Goal: Communication & Community: Answer question/provide support

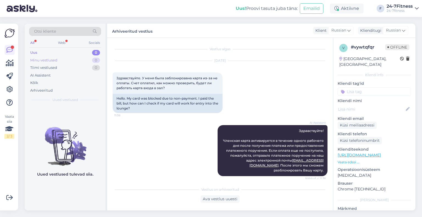
scroll to position [201, 0]
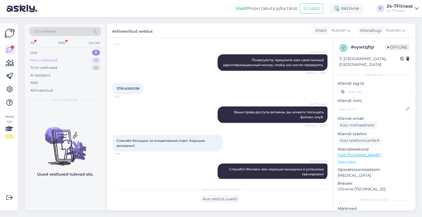
click at [39, 58] on div "Minu vestlused" at bounding box center [43, 60] width 27 height 5
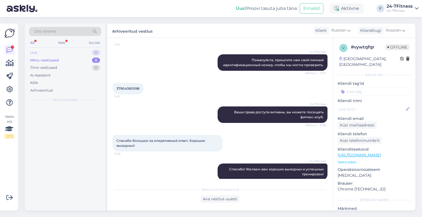
click at [40, 53] on div "Uus 0" at bounding box center [65, 53] width 72 height 8
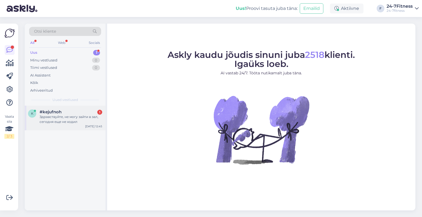
click at [64, 119] on div "Здравствуйте, не могу зайти в зал, сегодня еще не ходил" at bounding box center [71, 120] width 63 height 10
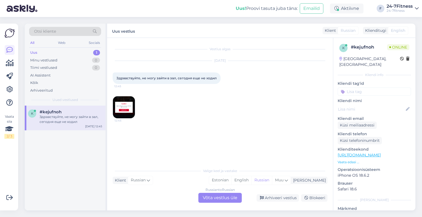
click at [129, 107] on img at bounding box center [124, 107] width 22 height 22
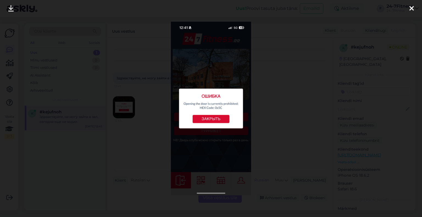
click at [134, 110] on div at bounding box center [211, 108] width 422 height 217
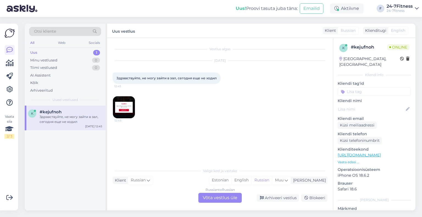
click at [134, 110] on img at bounding box center [124, 107] width 22 height 22
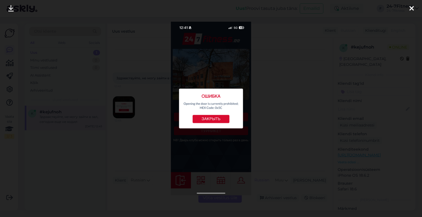
click at [134, 110] on div at bounding box center [211, 108] width 422 height 217
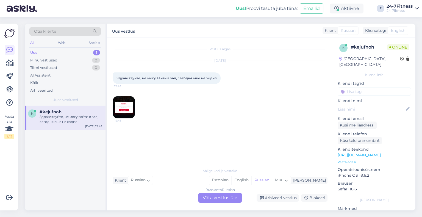
click at [221, 199] on div "Russian to Russian Võta vestlus üle" at bounding box center [219, 198] width 43 height 10
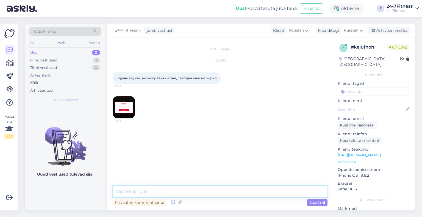
click at [133, 191] on textarea at bounding box center [220, 192] width 215 height 12
paste textarea "Здравствуйте! Пожалуйста, пришлите нам свой персональный идентификационный номе…"
type textarea "Здравствуйте! Пожалуйста, пришлите нам свой персональный идентификационный номе…"
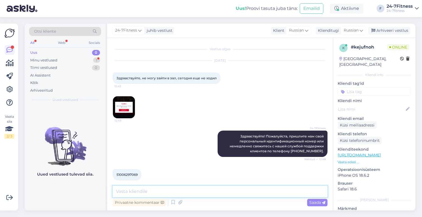
scroll to position [5, 0]
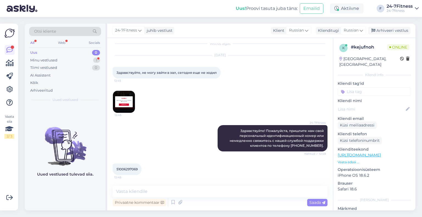
click at [139, 169] on div "51006297069 12:48" at bounding box center [127, 170] width 29 height 12
drag, startPoint x: 139, startPoint y: 169, endPoint x: 115, endPoint y: 169, distance: 23.4
click at [115, 169] on div "51006297069 12:48" at bounding box center [127, 170] width 29 height 12
copy span "51006297069"
click at [162, 192] on textarea at bounding box center [220, 192] width 215 height 12
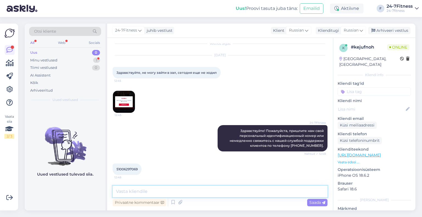
paste textarea "Спасибо! Попробуйте войти ещё раз через минуту. Мы перезапустили ваш аккаунт."
type textarea "Спасибо! Попробуйте войти ещё раз через минуту. Мы перезапустили ваш аккаунт."
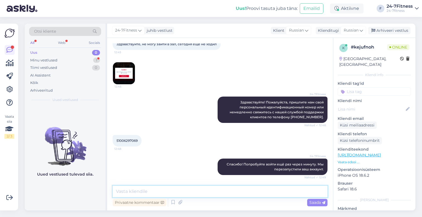
scroll to position [58, 0]
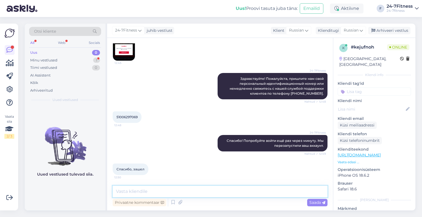
click at [137, 189] on textarea at bounding box center [220, 192] width 215 height 12
paste textarea "Рад это слышать! Успешной тренировки."
type textarea "Рад это слышать! Успешной тренировки."
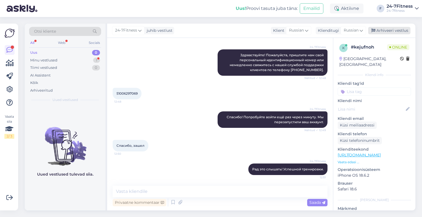
click at [391, 31] on div "Arhiveeri vestlus" at bounding box center [389, 30] width 42 height 7
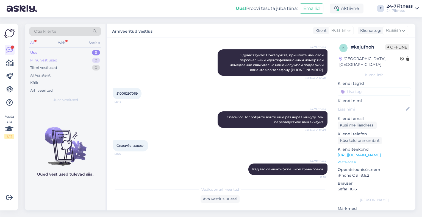
click at [61, 60] on div "Minu vestlused 0" at bounding box center [65, 61] width 72 height 8
click at [60, 52] on div "Uus 0" at bounding box center [65, 53] width 72 height 8
